Goal: Task Accomplishment & Management: Manage account settings

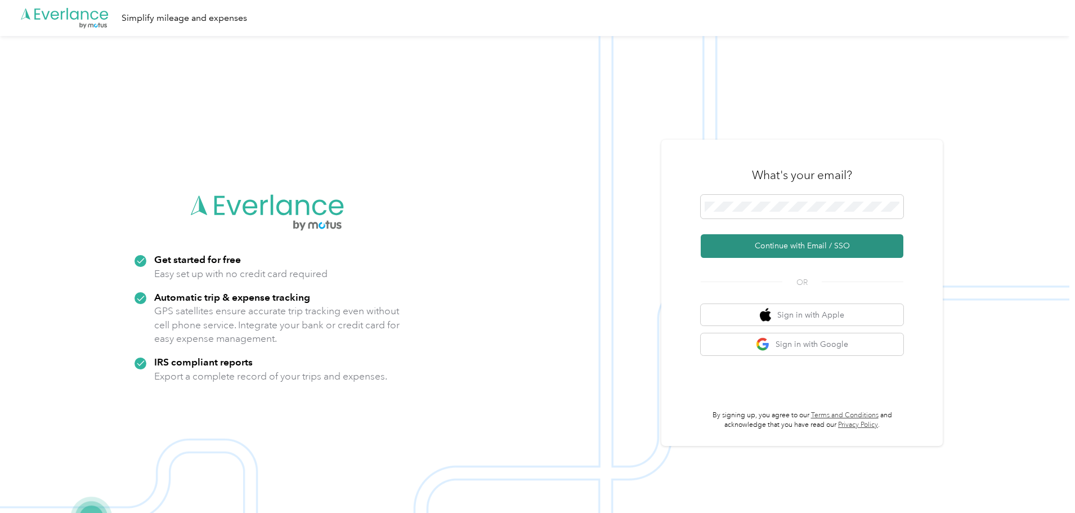
click at [742, 247] on button "Continue with Email / SSO" at bounding box center [802, 246] width 203 height 24
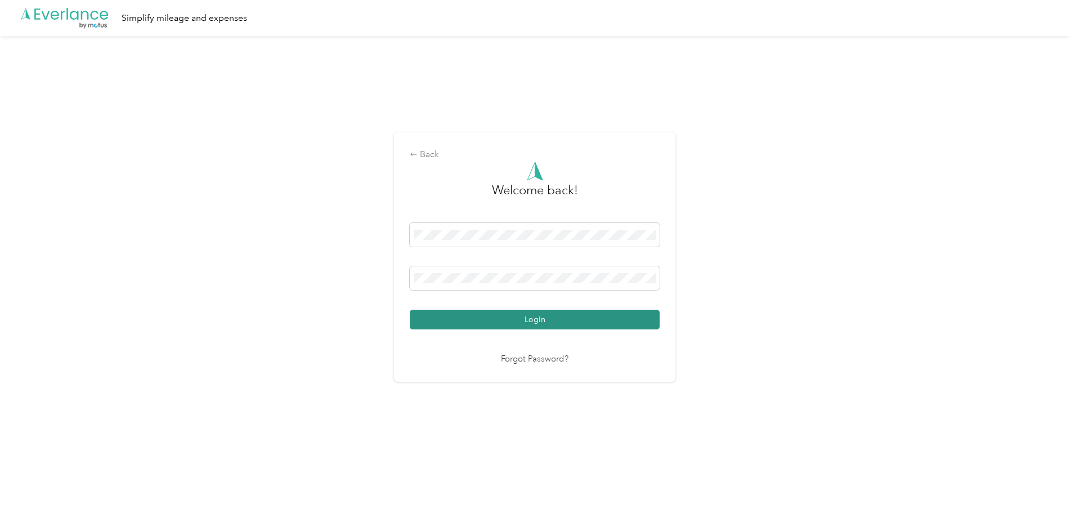
click at [500, 314] on button "Login" at bounding box center [535, 320] width 250 height 20
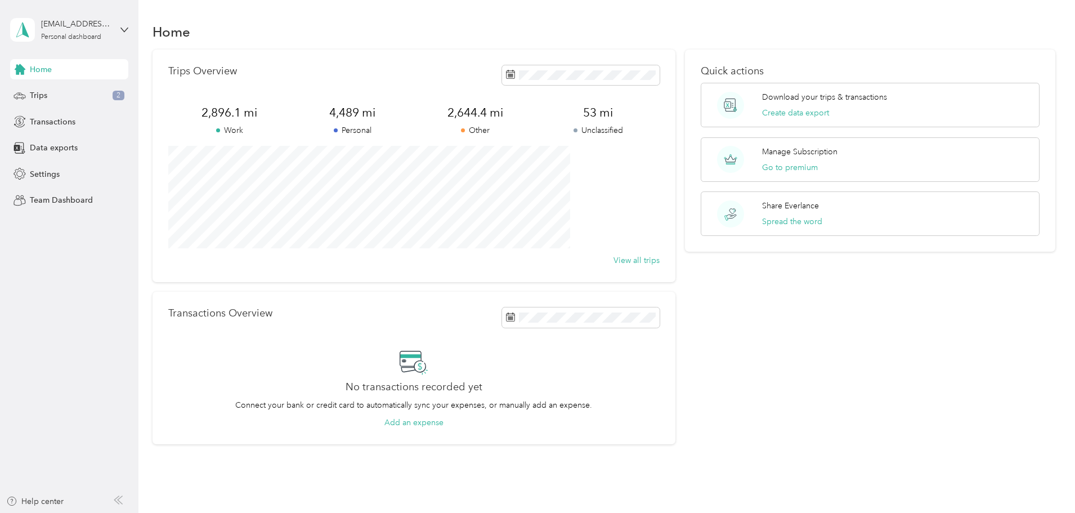
click at [133, 235] on aside "[EMAIL_ADDRESS][DOMAIN_NAME] Personal dashboard Home Trips 2 Transactions Data …" at bounding box center [69, 256] width 138 height 513
click at [119, 32] on div "[EMAIL_ADDRESS][DOMAIN_NAME] Personal dashboard" at bounding box center [69, 29] width 118 height 39
click at [338, 16] on div "Home Trips Overview 2,896.1 mi Work 4,489 mi Personal 2,644.4 mi Other 53 mi Un…" at bounding box center [603, 252] width 931 height 505
click at [821, 160] on div "Manage Subscription Go to premium" at bounding box center [799, 160] width 75 height 28
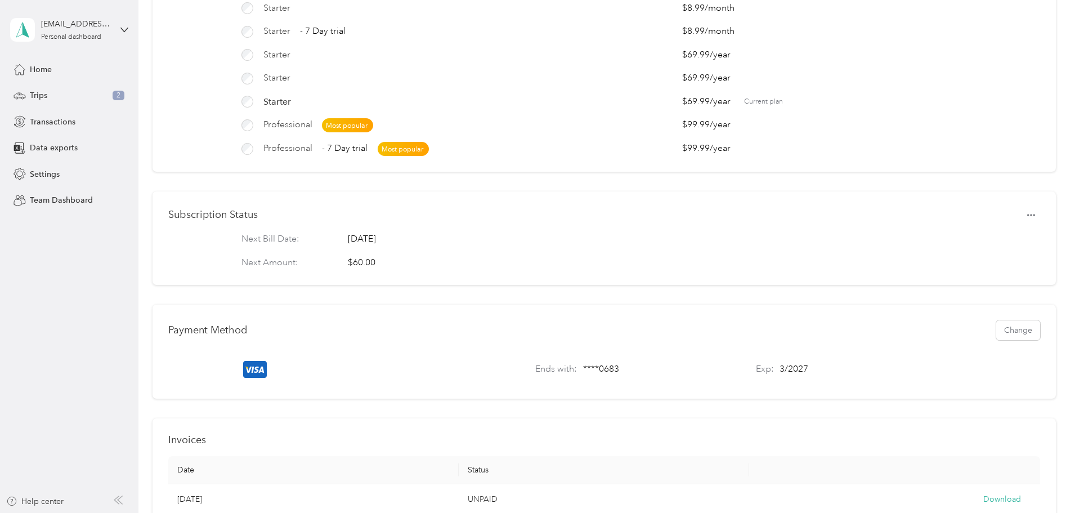
scroll to position [113, 0]
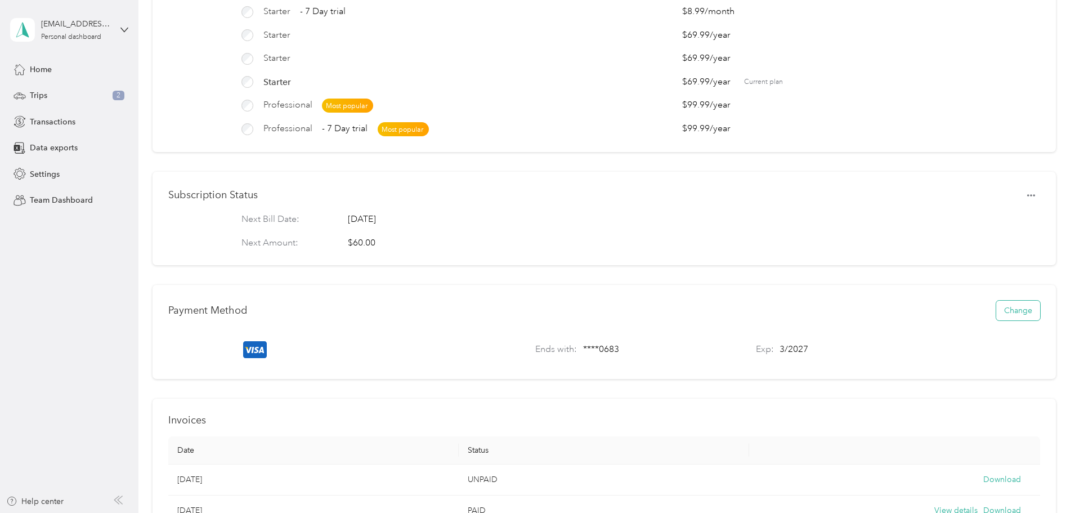
click at [996, 320] on button "Change" at bounding box center [1018, 311] width 44 height 20
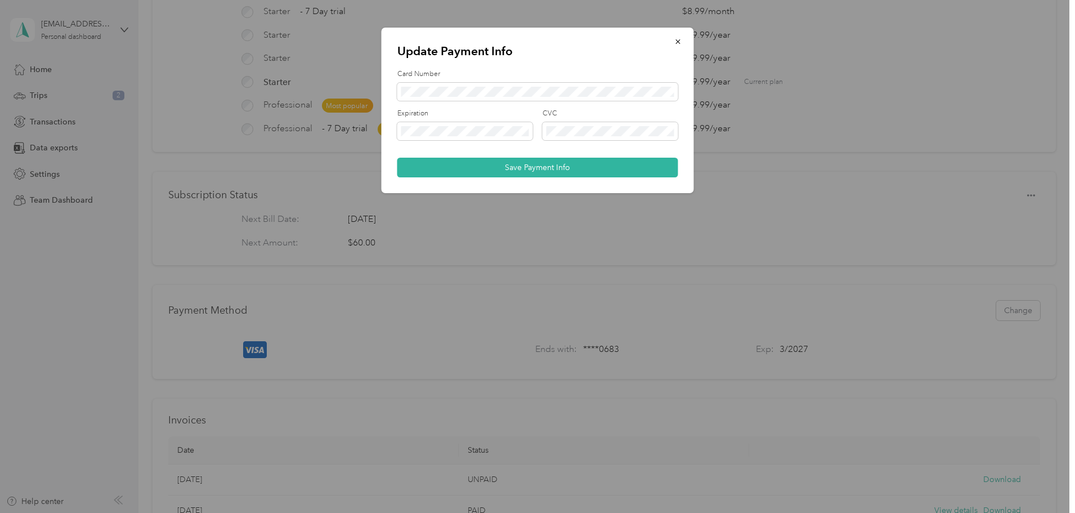
click at [422, 141] on div "Expiration CVC" at bounding box center [537, 128] width 281 height 39
click at [419, 86] on span at bounding box center [537, 92] width 281 height 18
click at [572, 167] on button "Save Payment Info" at bounding box center [537, 168] width 281 height 20
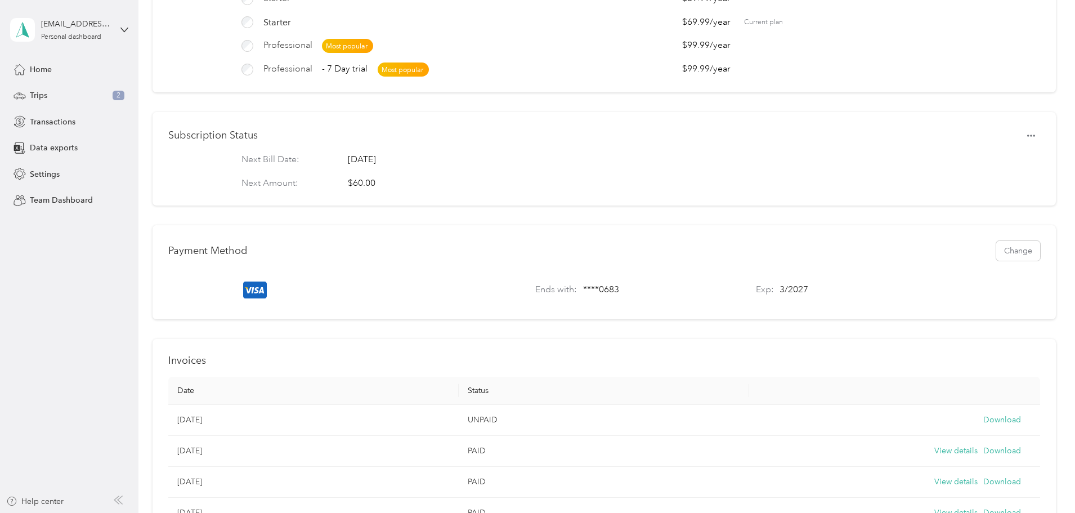
scroll to position [137, 0]
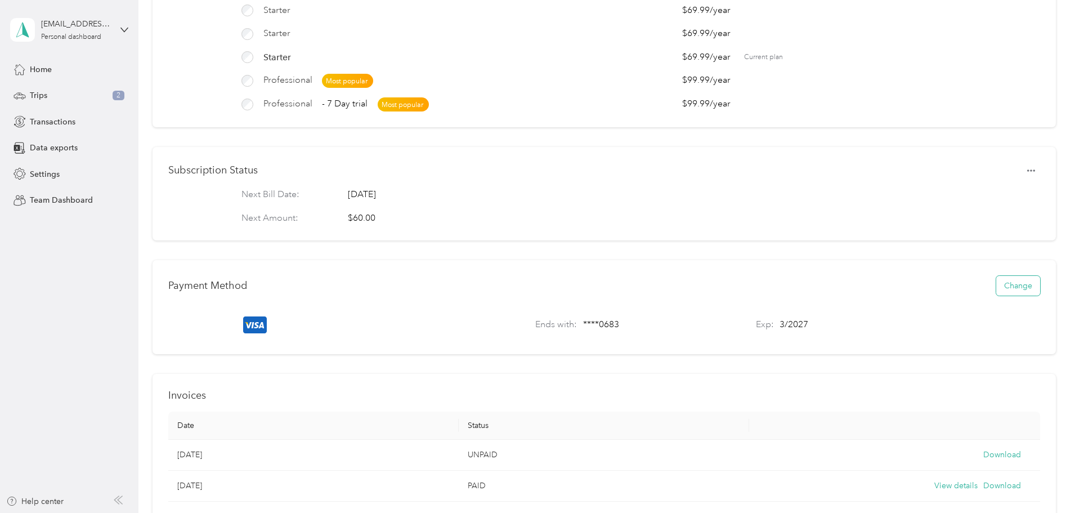
click at [996, 296] on button "Change" at bounding box center [1018, 286] width 44 height 20
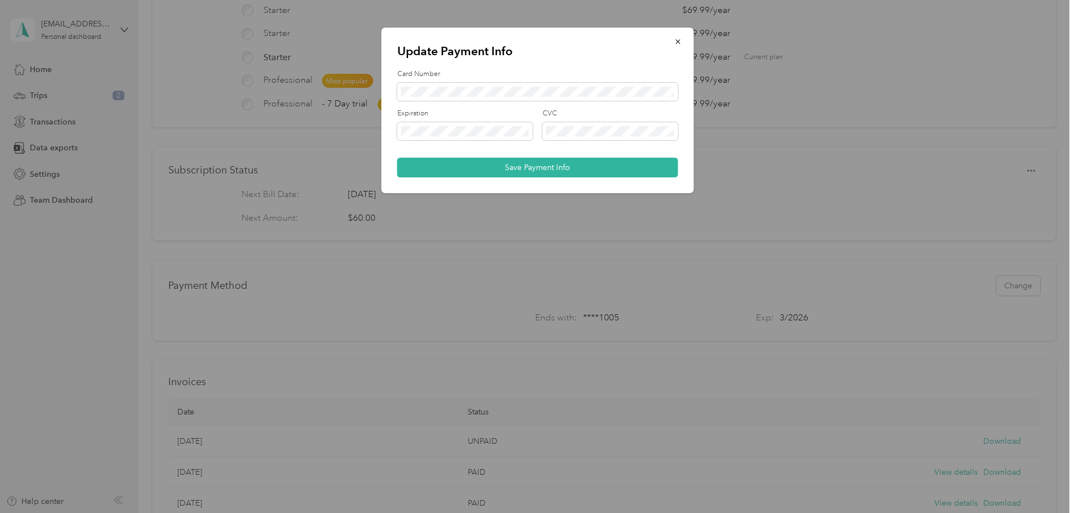
click at [141, 305] on div at bounding box center [537, 256] width 1075 height 513
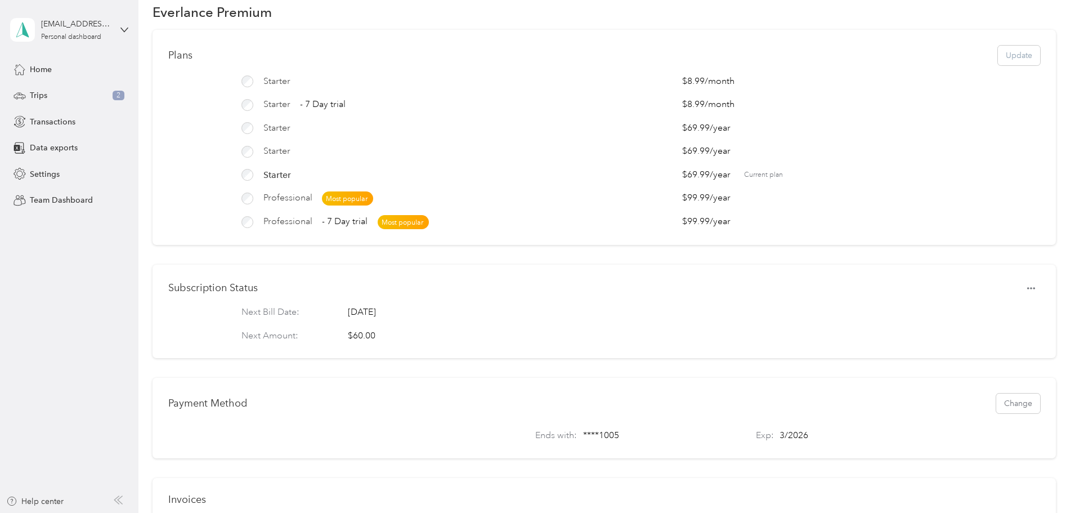
scroll to position [0, 0]
